Goal: Task Accomplishment & Management: Manage account settings

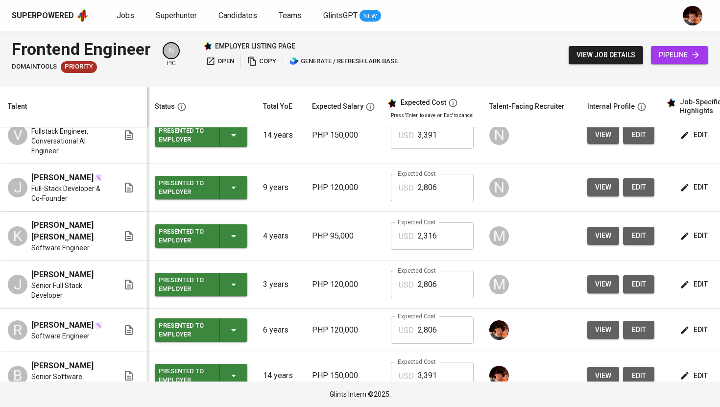
scroll to position [68, 0]
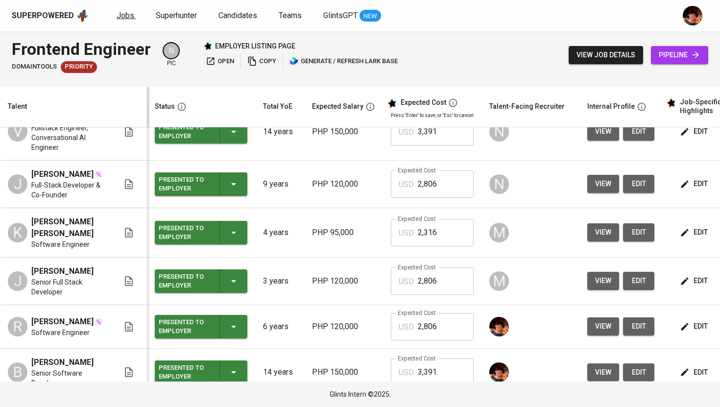
click at [132, 16] on link "Jobs" at bounding box center [127, 16] width 20 height 12
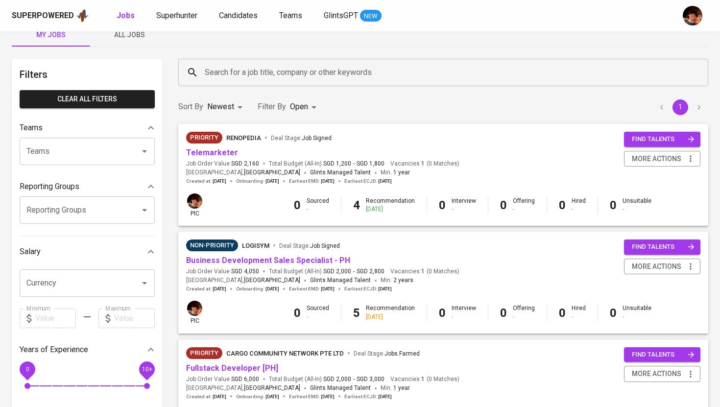
scroll to position [21, 0]
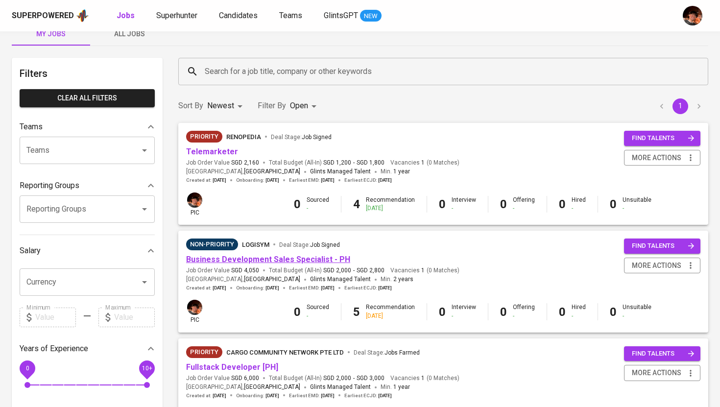
click at [241, 260] on link "Business Development Sales Specialist - PH" at bounding box center [268, 259] width 164 height 9
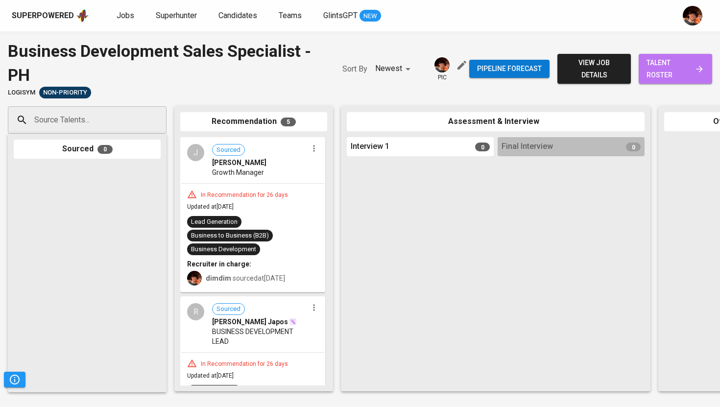
click at [671, 77] on span "talent roster" at bounding box center [676, 69] width 58 height 24
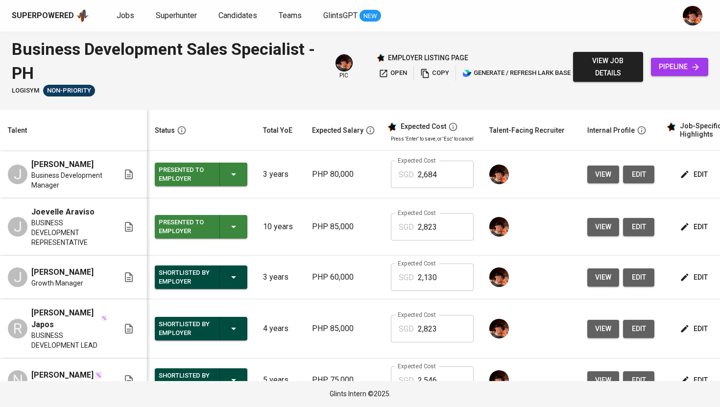
scroll to position [39, 0]
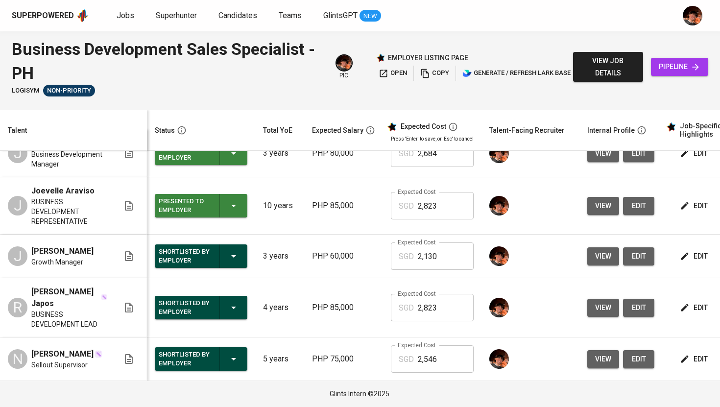
click at [609, 359] on button "view" at bounding box center [603, 359] width 32 height 18
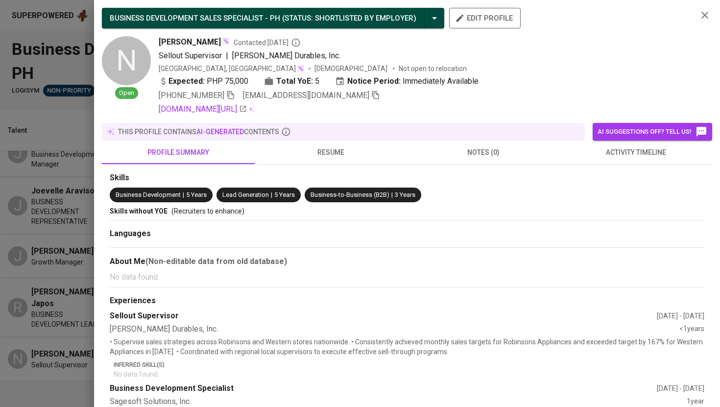
click at [328, 155] on span "resume" at bounding box center [331, 152] width 141 height 12
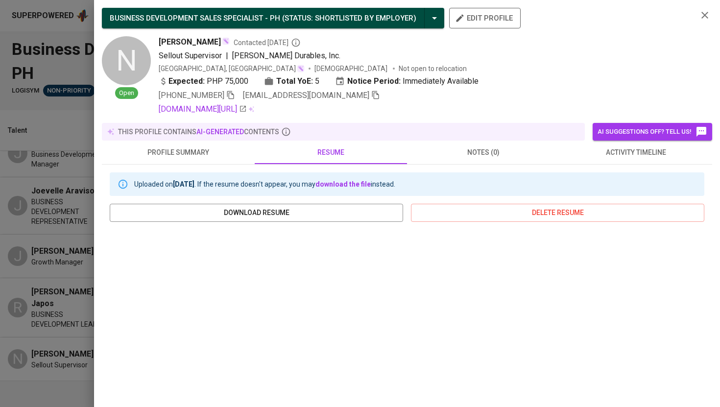
click at [49, 291] on div at bounding box center [360, 203] width 720 height 407
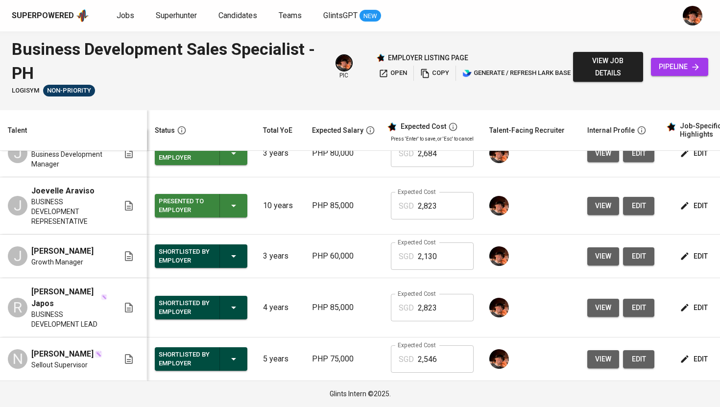
click at [601, 305] on span "view" at bounding box center [603, 308] width 16 height 12
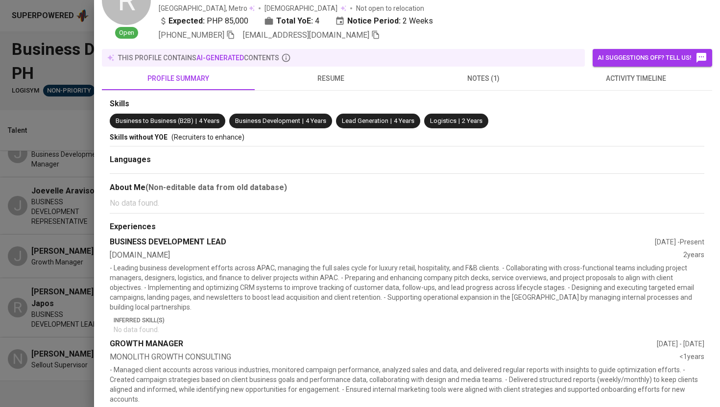
scroll to position [64, 0]
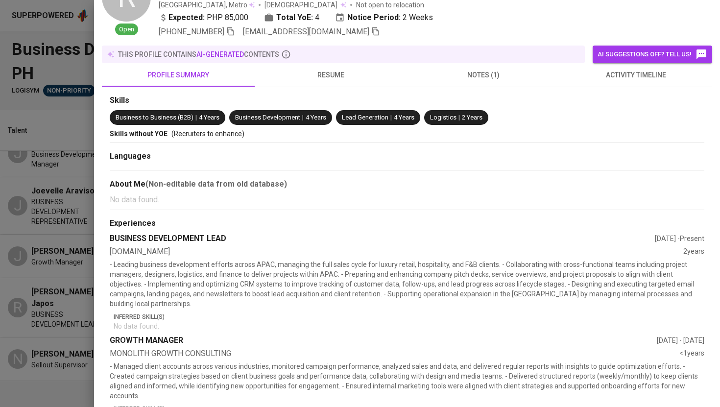
click at [75, 288] on div at bounding box center [360, 203] width 720 height 407
